Goal: Information Seeking & Learning: Learn about a topic

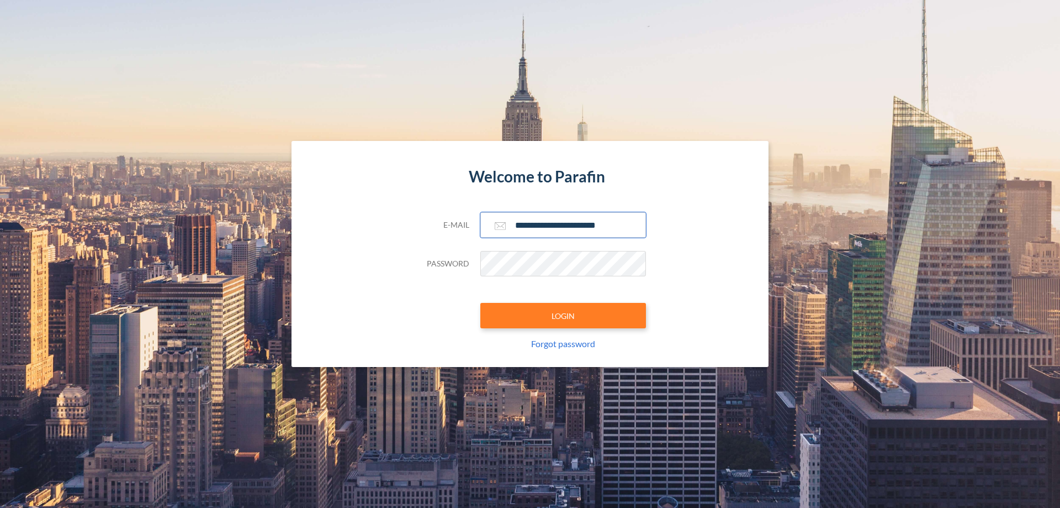
type input "**********"
click at [563, 315] on button "LOGIN" at bounding box center [564, 315] width 166 height 25
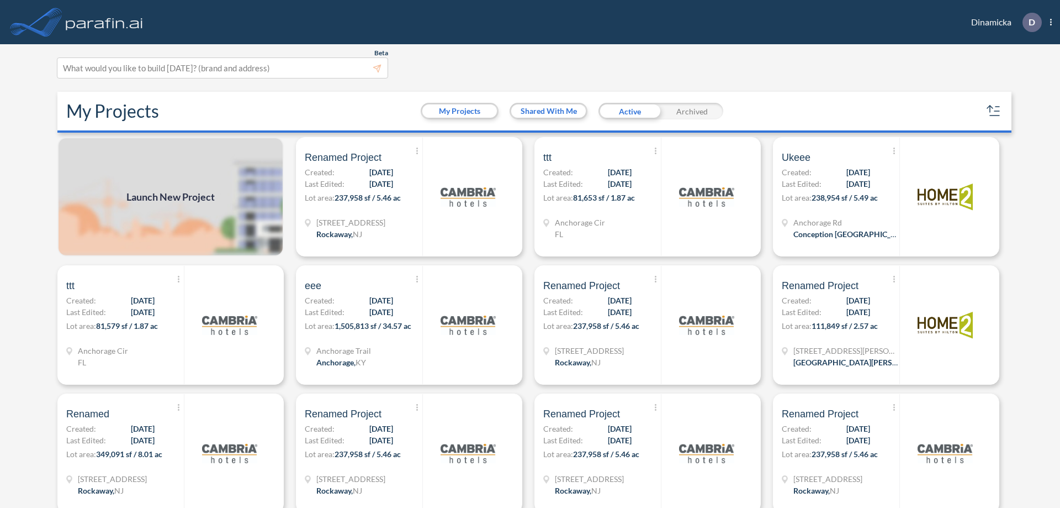
scroll to position [3, 0]
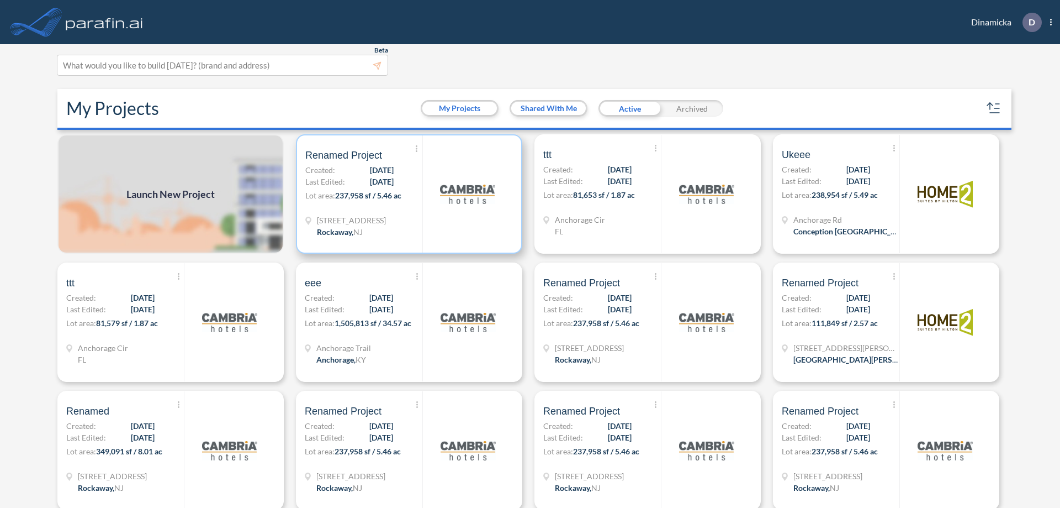
click at [407, 194] on p "Lot area: 237,958 sf / 5.46 ac" at bounding box center [363, 197] width 117 height 16
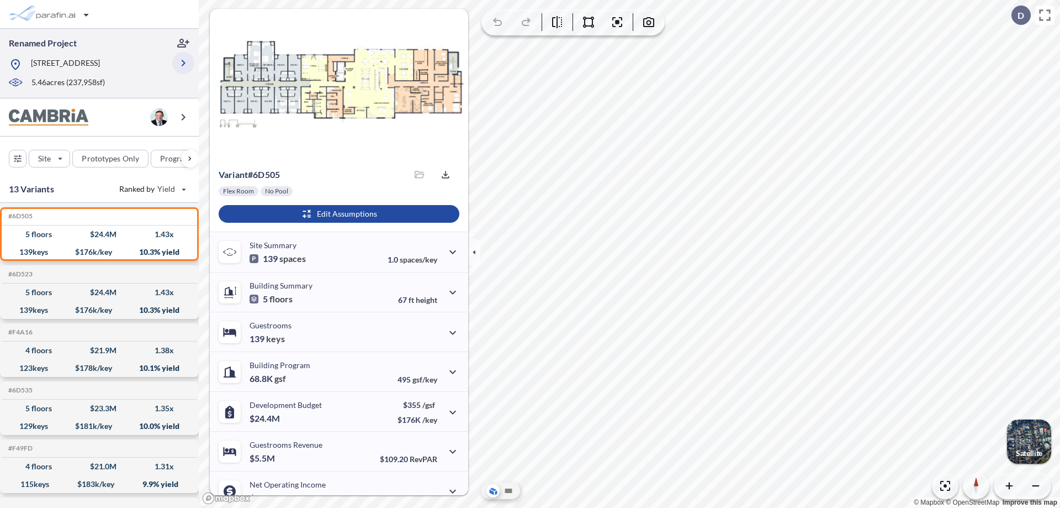
click at [183, 67] on icon "button" at bounding box center [183, 62] width 13 height 13
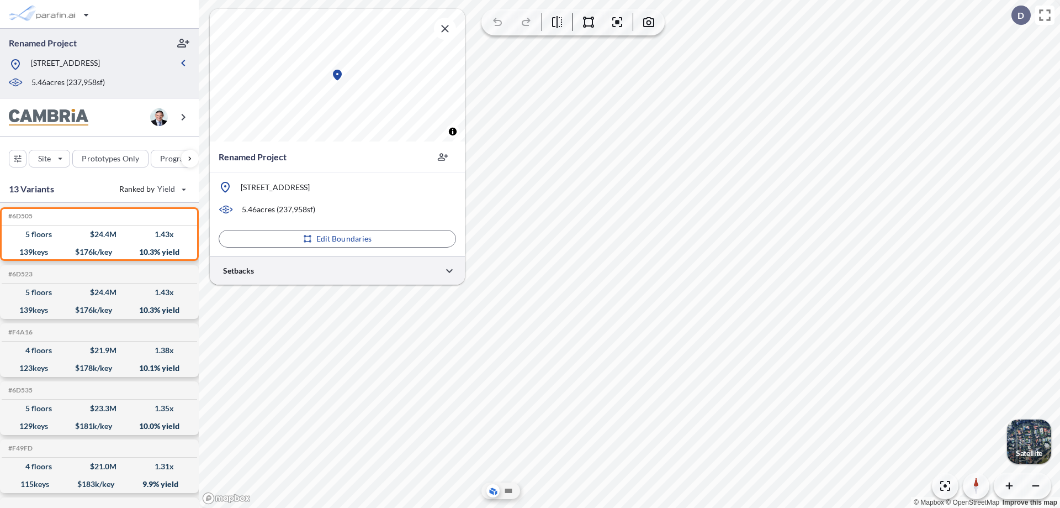
click at [337, 270] on div at bounding box center [337, 270] width 255 height 28
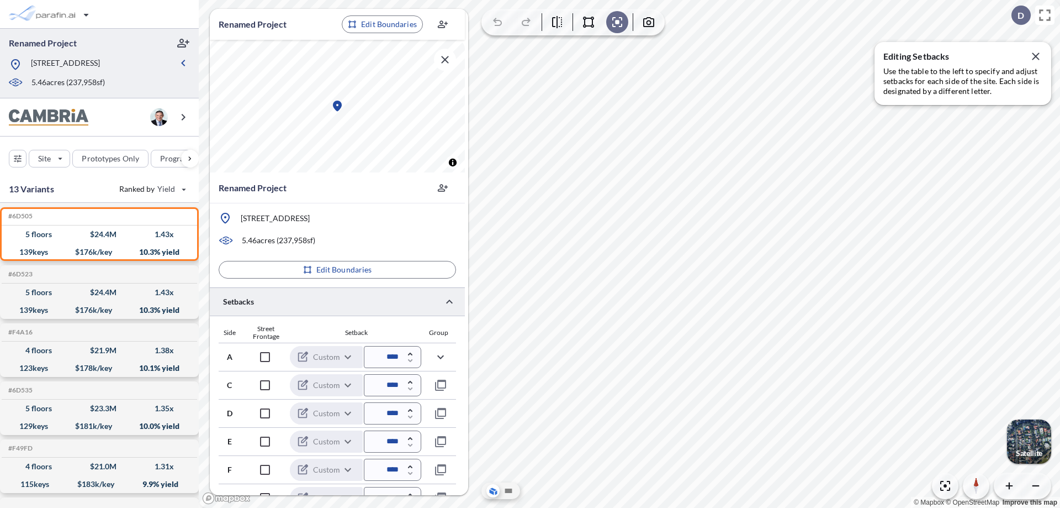
scroll to position [270, 0]
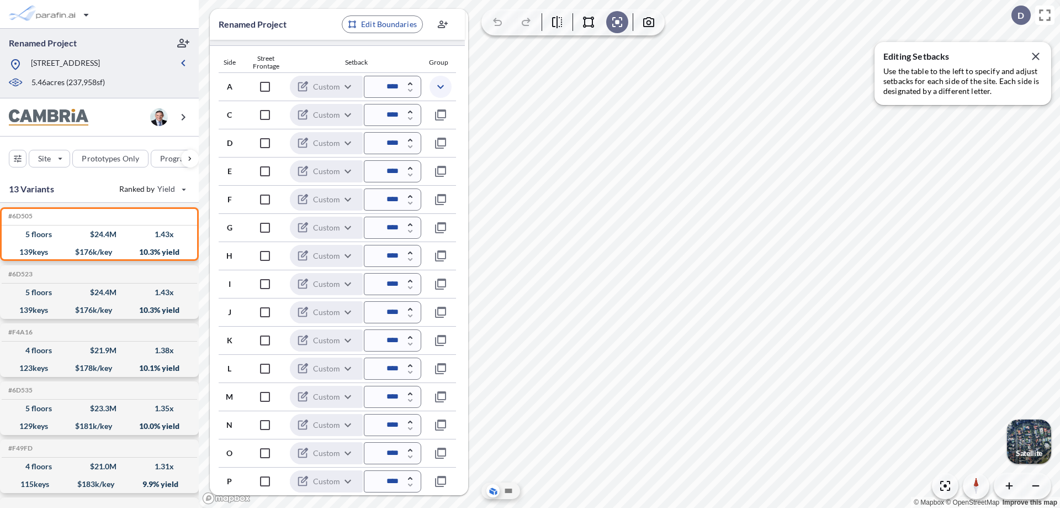
click at [440, 86] on icon "button" at bounding box center [440, 86] width 13 height 13
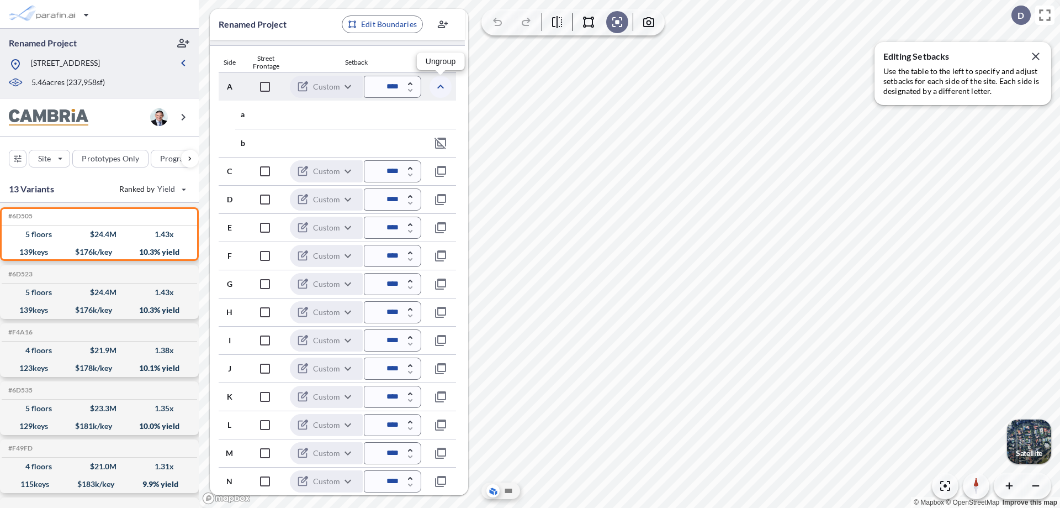
scroll to position [326, 0]
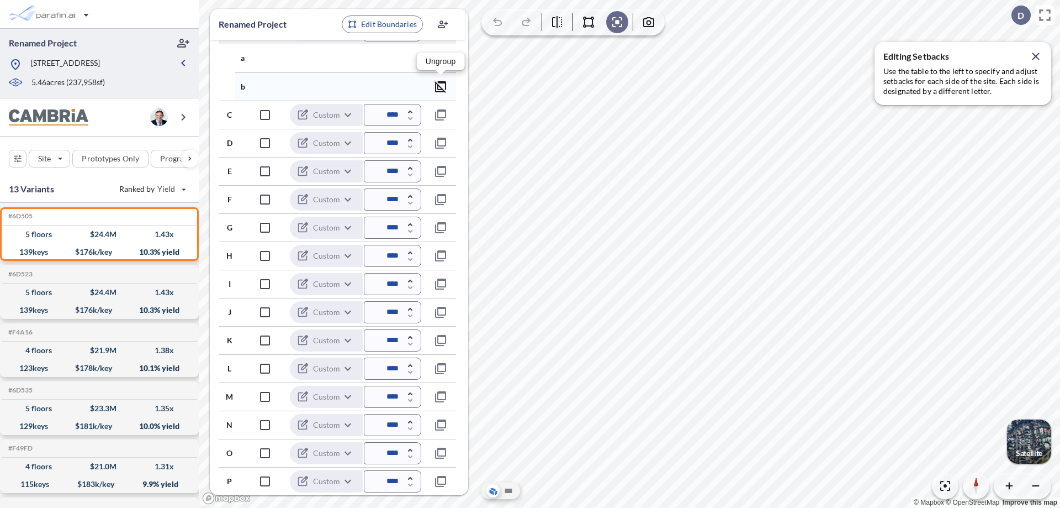
click at [441, 86] on icon "button" at bounding box center [440, 86] width 13 height 13
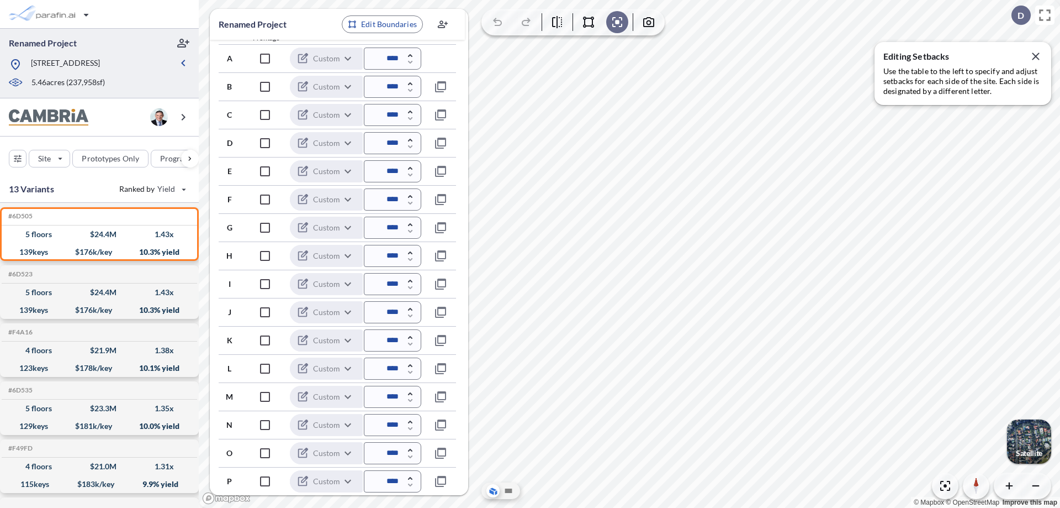
scroll to position [298, 0]
